Goal: Task Accomplishment & Management: Manage account settings

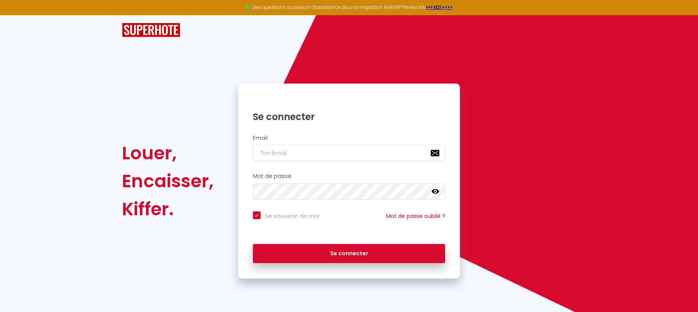
click at [314, 49] on div "Louer, Encaisser, Kiffer. Se connecter Email Mot de passe false Se souvenir de …" at bounding box center [349, 146] width 454 height 263
click at [134, 109] on div "Louer, Encaisser, Kiffer." at bounding box center [174, 180] width 116 height 195
click at [173, 36] on img at bounding box center [151, 30] width 58 height 14
drag, startPoint x: 174, startPoint y: 38, endPoint x: 187, endPoint y: 43, distance: 13.8
click at [176, 39] on div at bounding box center [348, 30] width 464 height 30
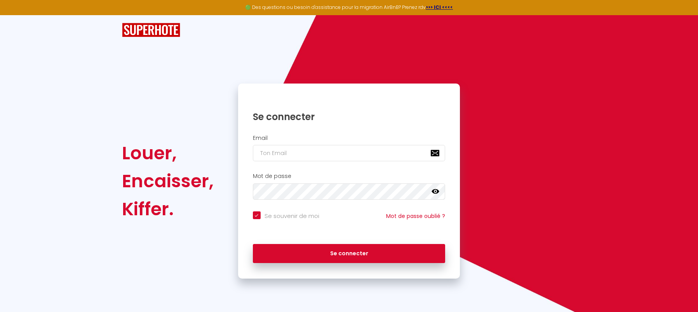
click at [223, 83] on div "Louer, Encaisser, Kiffer. Se connecter Email Mot de passe false Se souvenir de …" at bounding box center [349, 146] width 454 height 263
click at [638, 22] on div "Louer, Encaisser, Kiffer. Se connecter Email Mot de passe false Se souvenir de …" at bounding box center [349, 146] width 698 height 263
click at [322, 151] on input "email" at bounding box center [349, 153] width 193 height 16
click at [323, 153] on input "email" at bounding box center [349, 153] width 193 height 16
paste input "[EMAIL_ADDRESS][DOMAIN_NAME]"
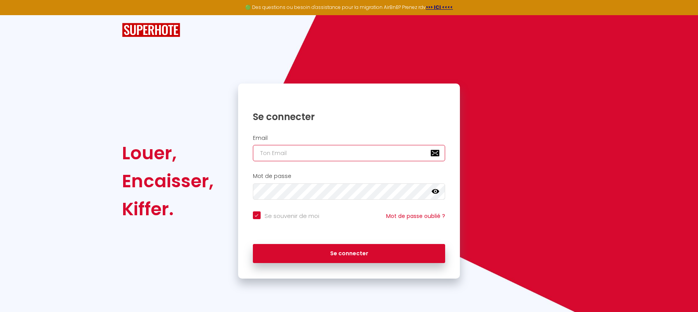
type input "[EMAIL_ADDRESS][DOMAIN_NAME]"
checkbox input "true"
click at [323, 153] on input "[EMAIL_ADDRESS][DOMAIN_NAME]" at bounding box center [349, 153] width 193 height 16
